Goal: Task Accomplishment & Management: Use online tool/utility

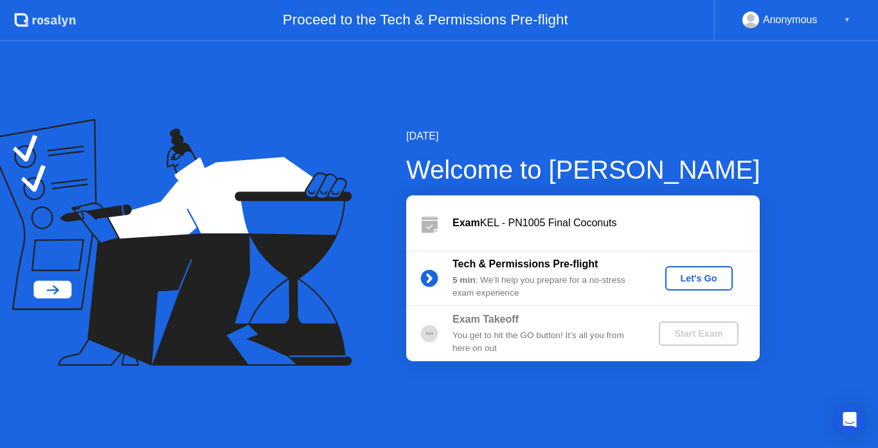
click at [715, 281] on div "Let's Go" at bounding box center [698, 278] width 57 height 10
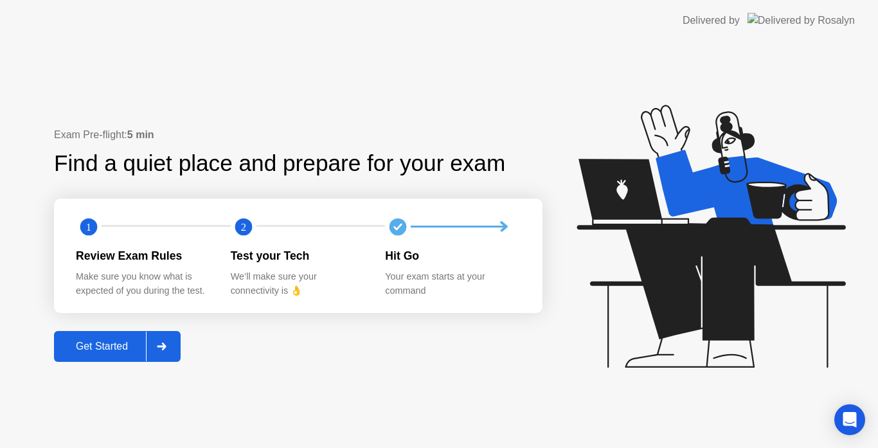
click at [157, 333] on div at bounding box center [161, 347] width 31 height 30
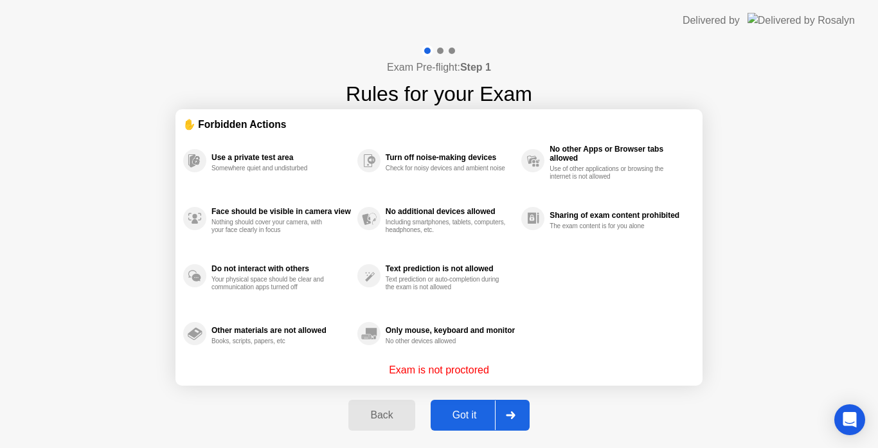
click at [523, 411] on div at bounding box center [510, 415] width 31 height 30
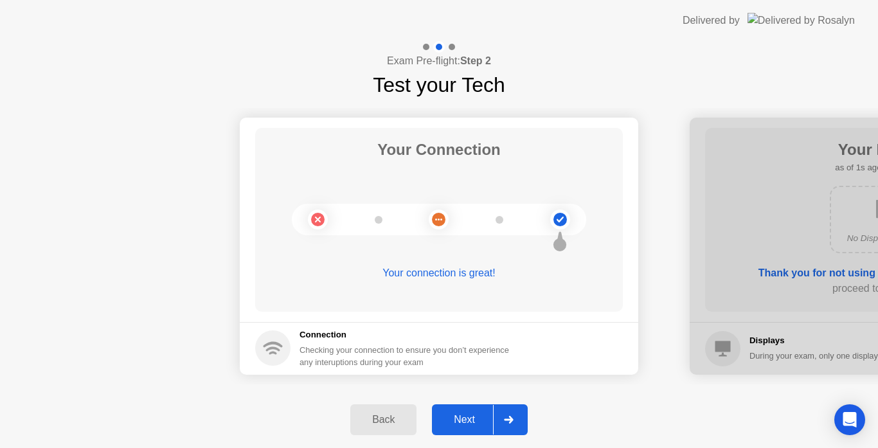
click at [511, 424] on div at bounding box center [508, 420] width 31 height 30
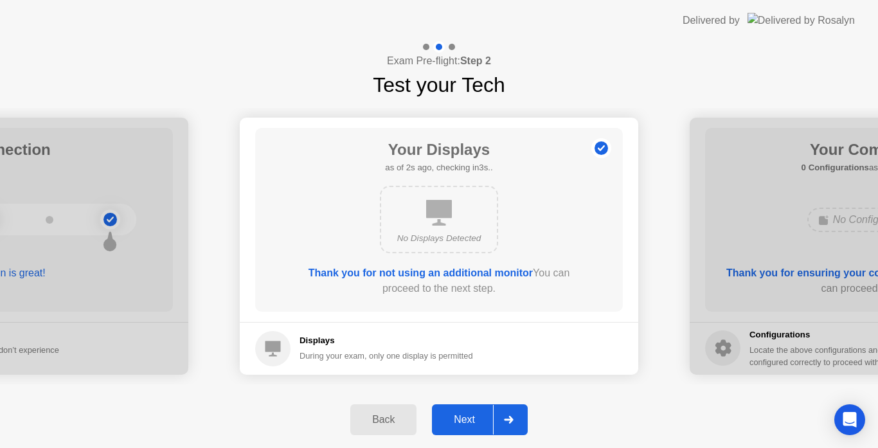
click at [512, 421] on icon at bounding box center [508, 420] width 9 height 8
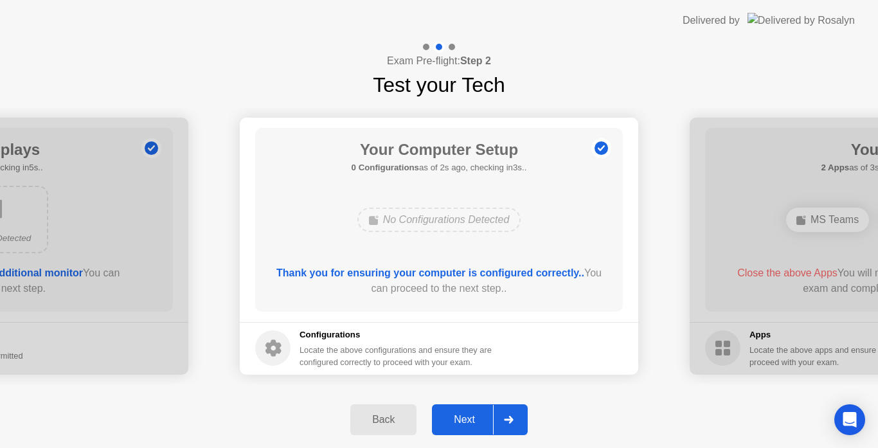
click at [512, 421] on icon at bounding box center [508, 420] width 9 height 8
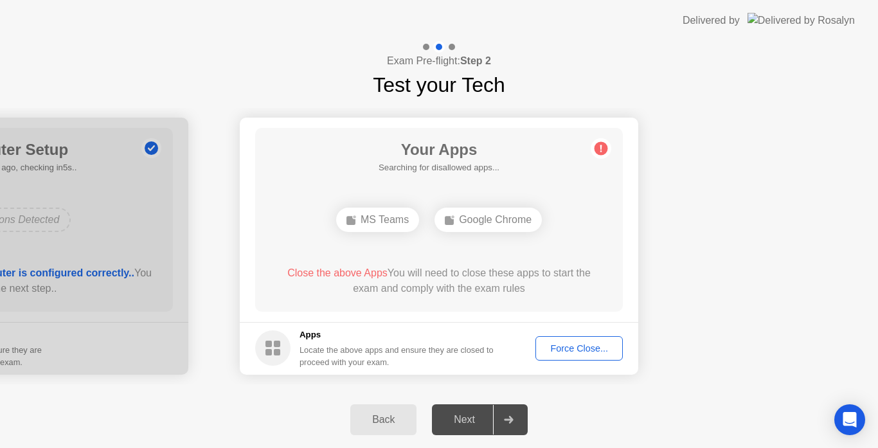
click at [604, 343] on div "Force Close..." at bounding box center [579, 348] width 78 height 10
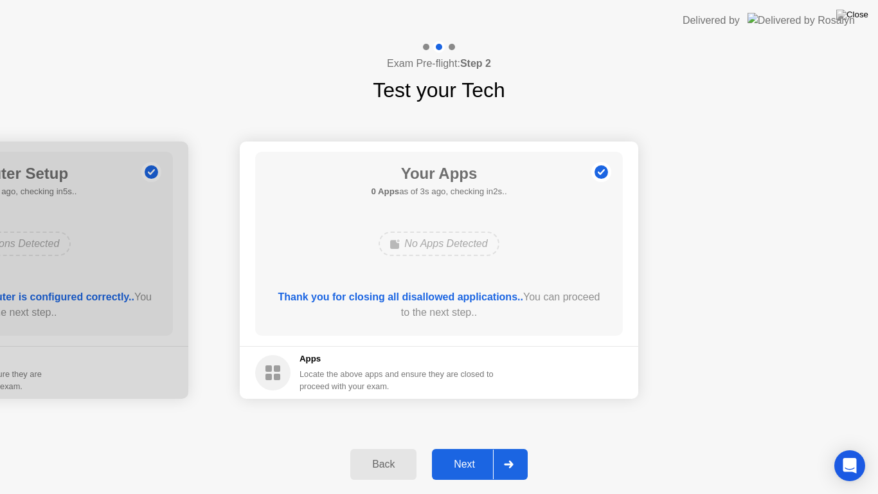
click at [510, 447] on icon at bounding box center [509, 464] width 10 height 8
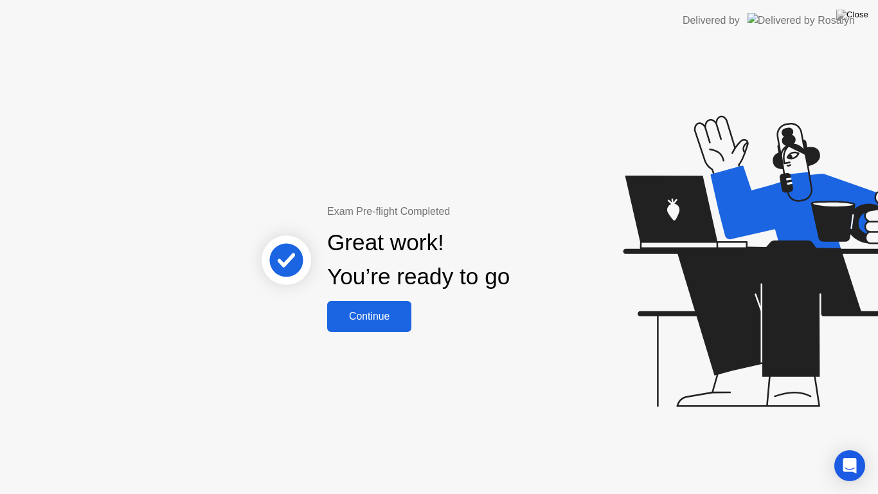
click at [390, 307] on button "Continue" at bounding box center [369, 316] width 84 height 31
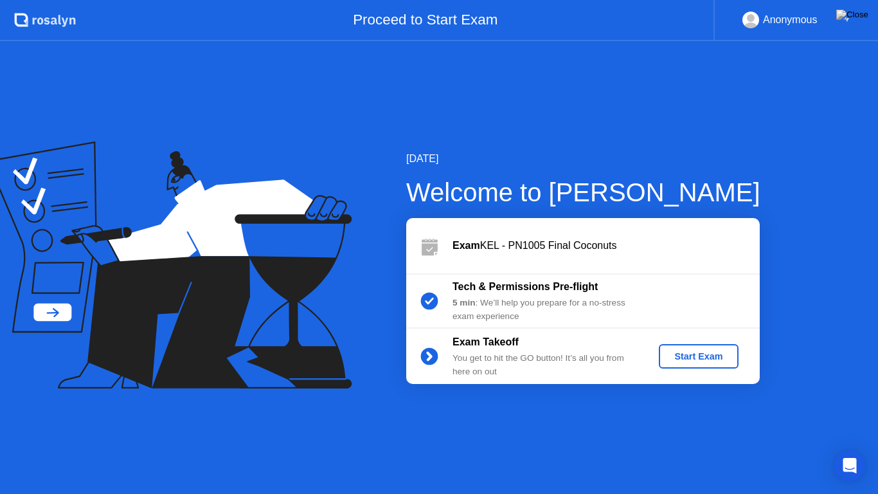
click at [714, 361] on div "Start Exam" at bounding box center [698, 356] width 69 height 10
